Goal: Information Seeking & Learning: Learn about a topic

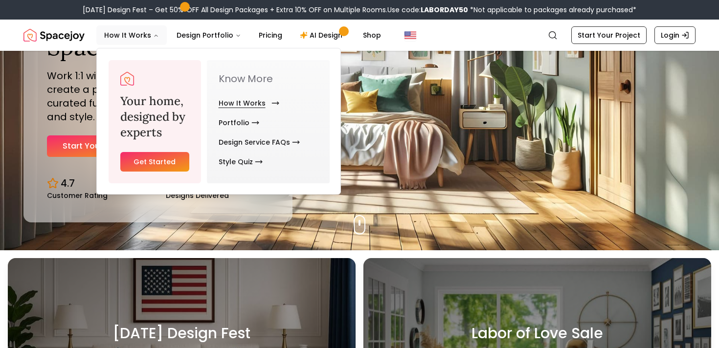
click at [237, 107] on link "How It Works" at bounding box center [247, 103] width 57 height 20
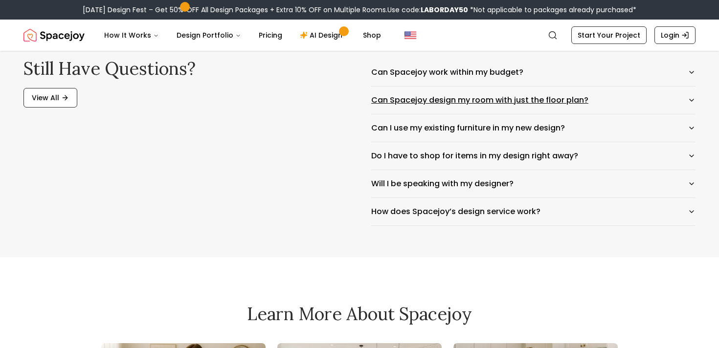
scroll to position [1621, 0]
click at [413, 69] on button "Can Spacejoy work within my budget?" at bounding box center [533, 71] width 324 height 27
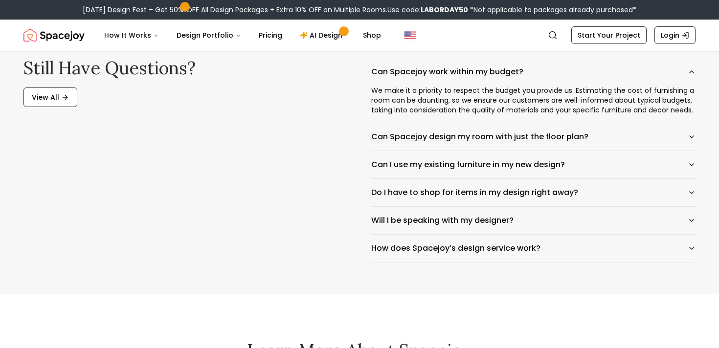
click at [435, 141] on button "Can Spacejoy design my room with just the floor plan?" at bounding box center [533, 136] width 324 height 27
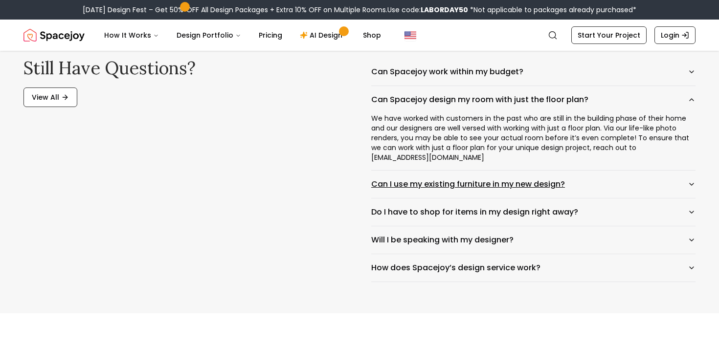
click at [449, 186] on button "Can I use my existing furniture in my new design?" at bounding box center [533, 184] width 324 height 27
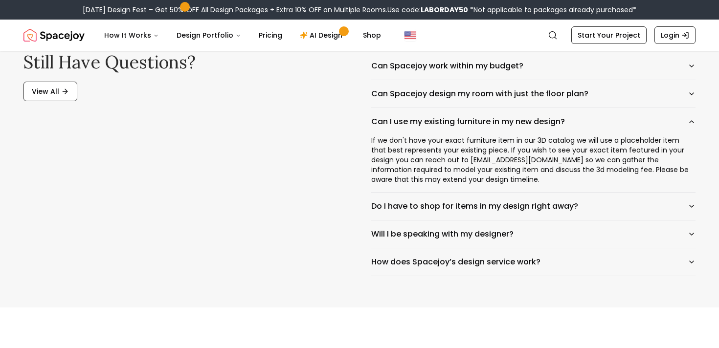
scroll to position [1633, 0]
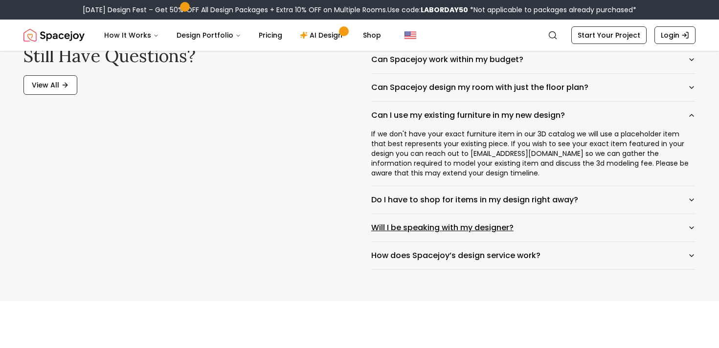
click at [468, 228] on button "Will I be speaking with my designer?" at bounding box center [533, 227] width 324 height 27
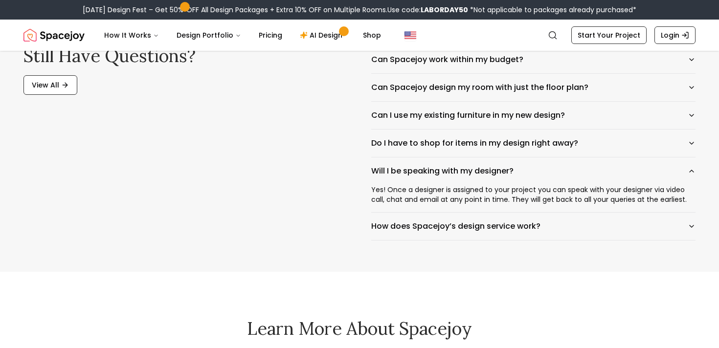
click at [461, 200] on div "Yes! Once a designer is assigned to your project you can speak with your design…" at bounding box center [533, 198] width 324 height 27
